Goal: Task Accomplishment & Management: Complete application form

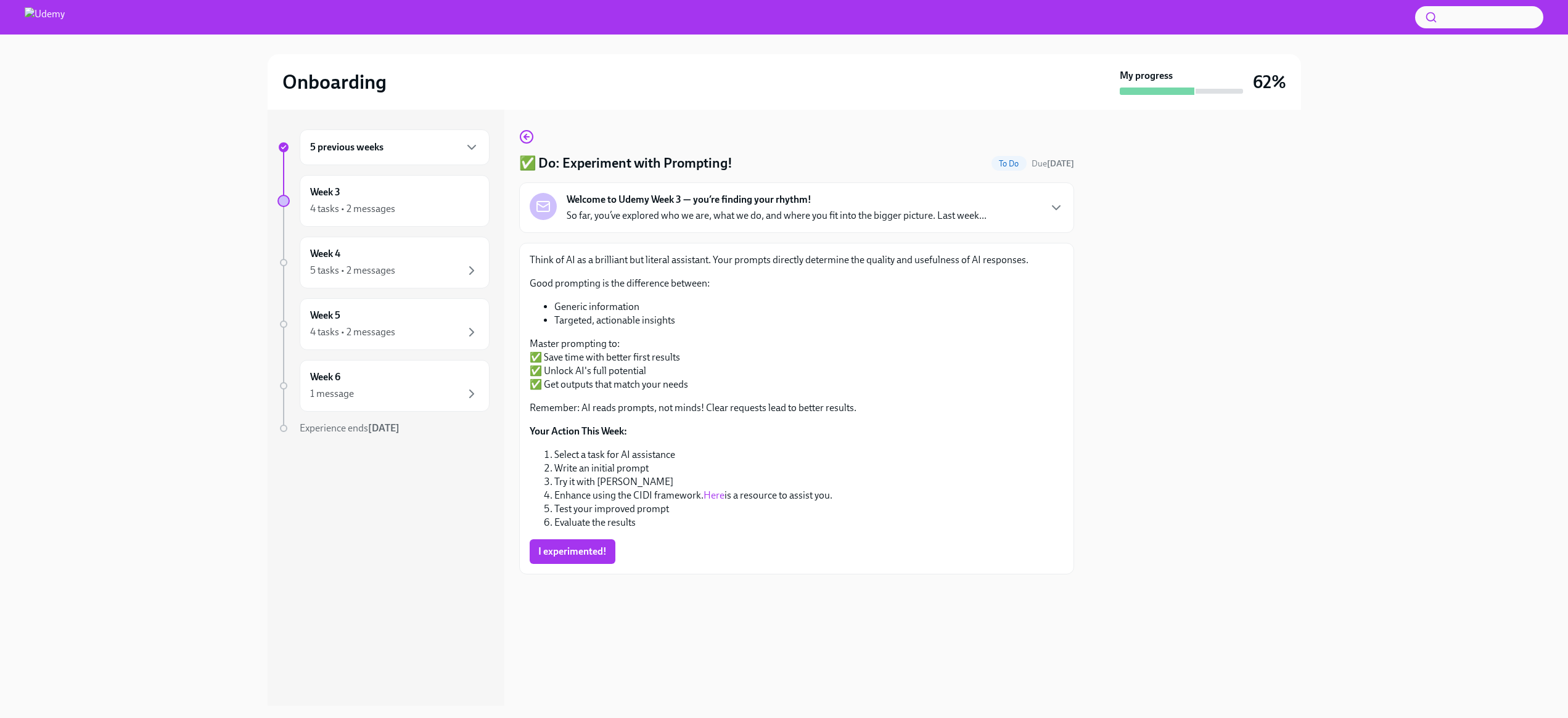
click at [574, 550] on span "I experimented!" at bounding box center [572, 551] width 69 height 12
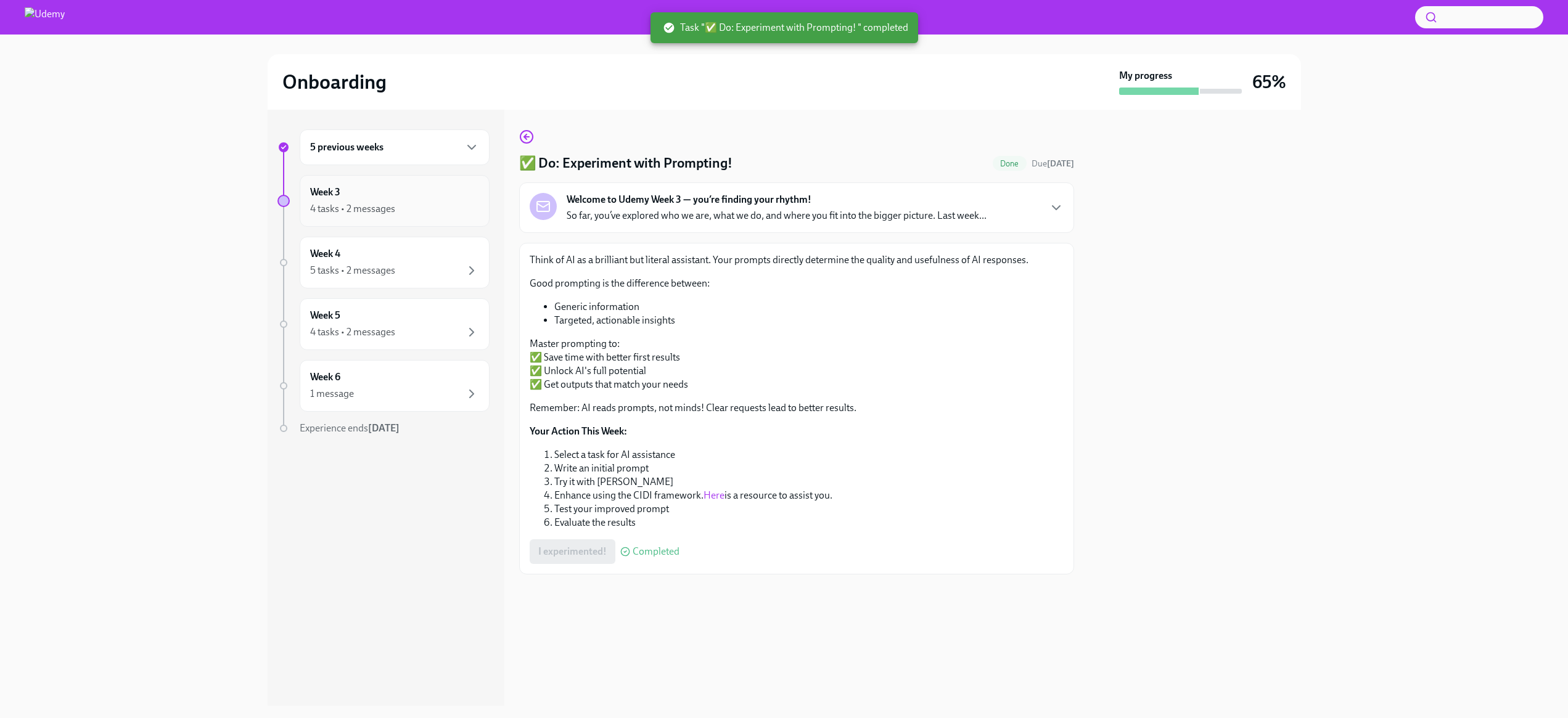
click at [392, 192] on div "Week 3 4 tasks • 2 messages" at bounding box center [395, 201] width 169 height 31
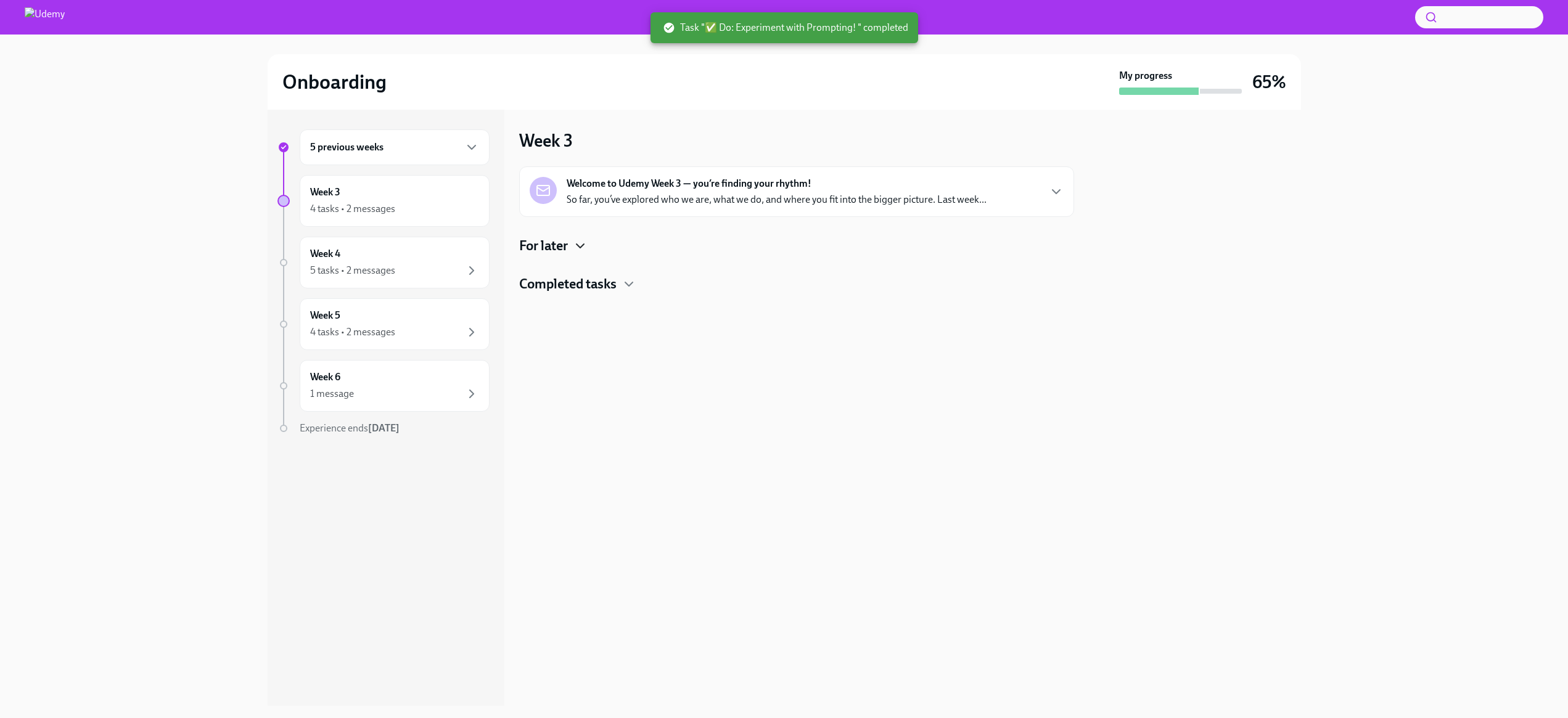
click at [576, 245] on icon "button" at bounding box center [580, 246] width 15 height 15
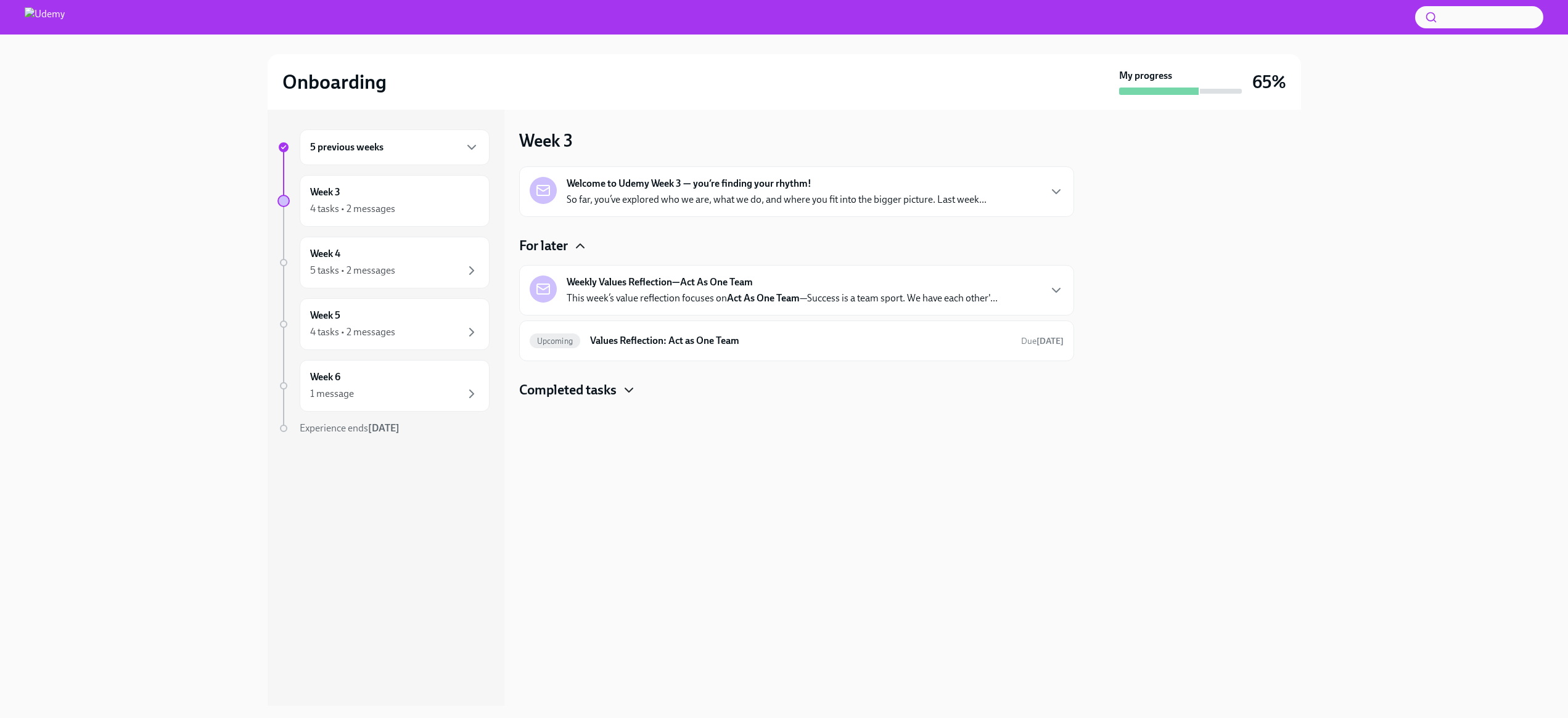
click at [622, 389] on icon "button" at bounding box center [629, 390] width 15 height 15
click at [696, 303] on p "This week’s value reflection focuses on Act As One Team —Success is a team spor…" at bounding box center [781, 298] width 431 height 14
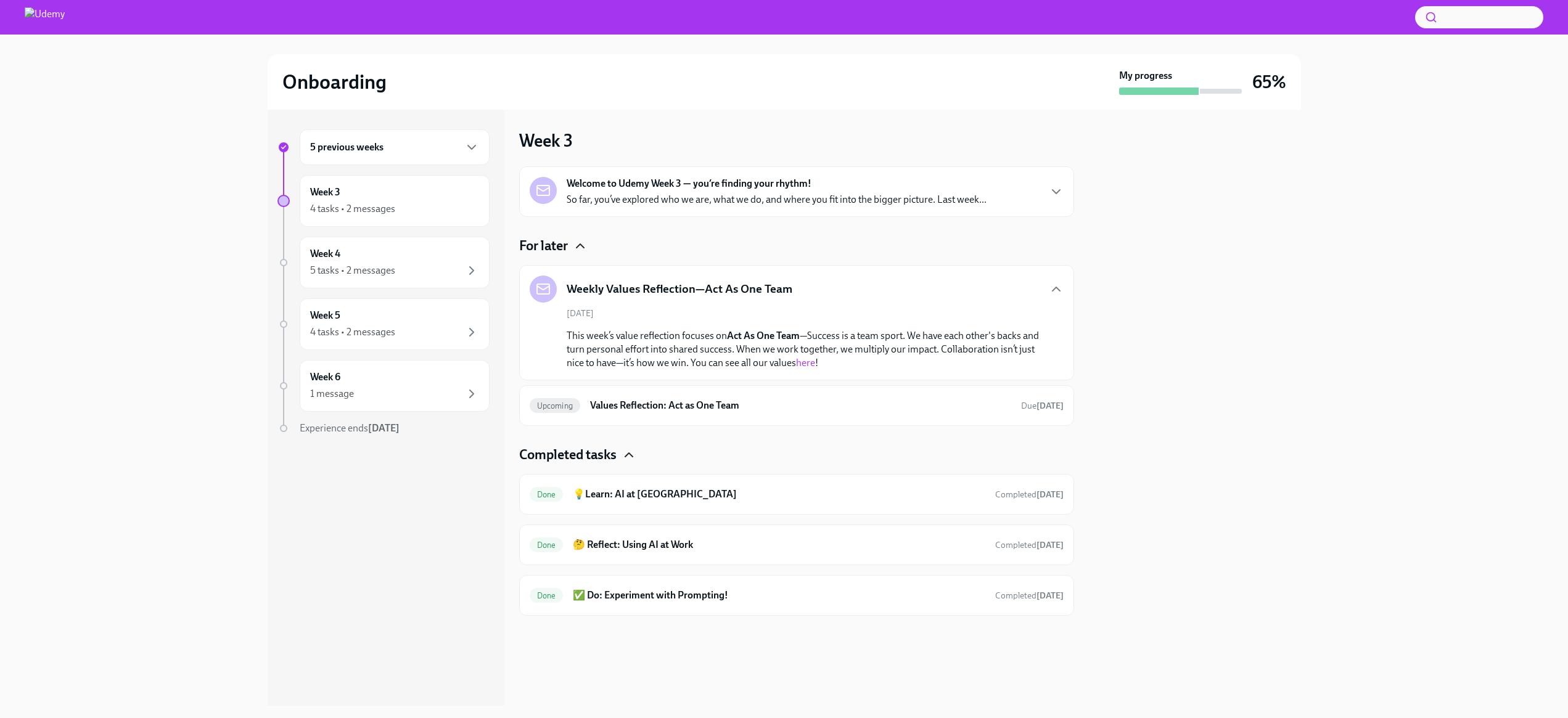
click at [812, 364] on link "here" at bounding box center [805, 363] width 19 height 12
click at [574, 409] on span "Upcoming" at bounding box center [555, 406] width 51 height 9
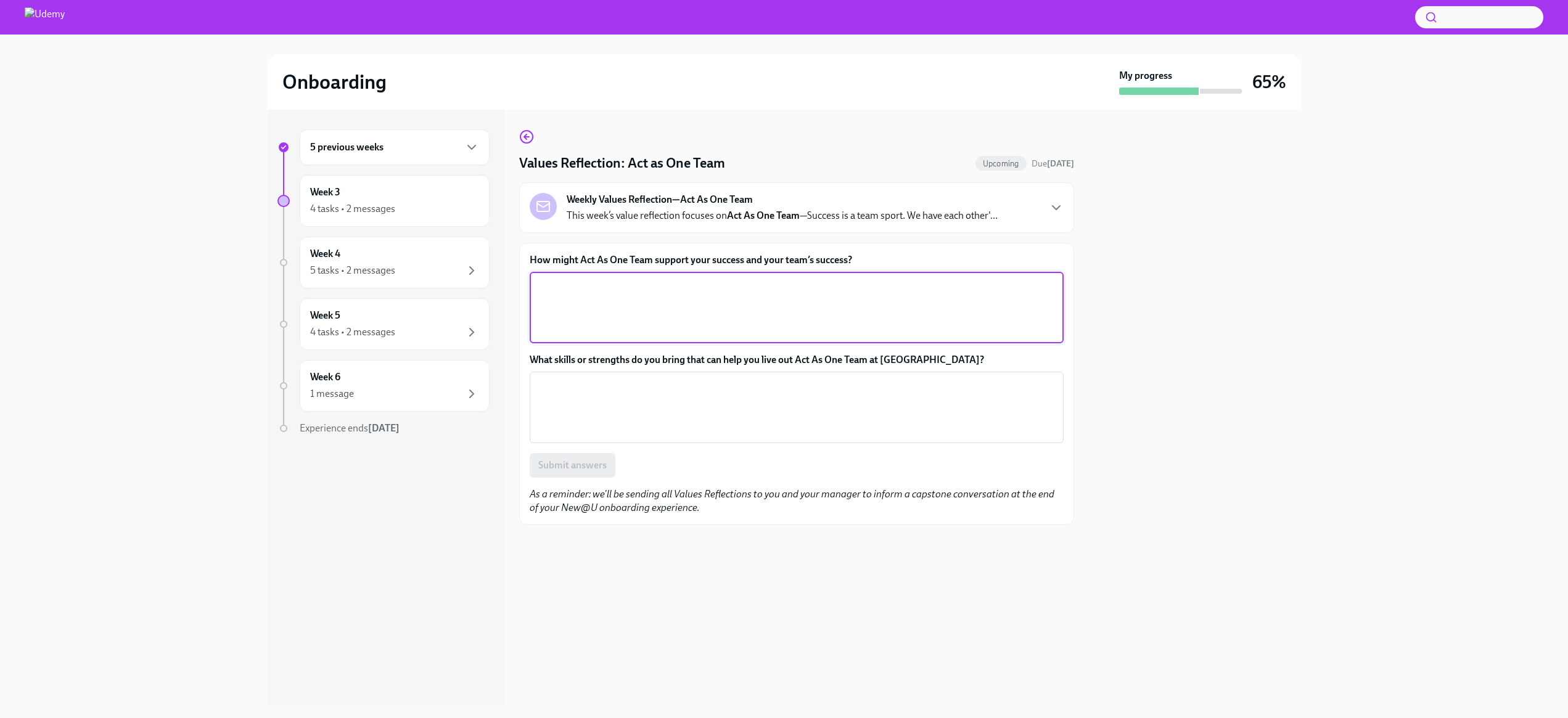
click at [643, 312] on textarea "How might Act As One Team support your success and your team’s success?" at bounding box center [796, 308] width 519 height 59
